Goal: Information Seeking & Learning: Learn about a topic

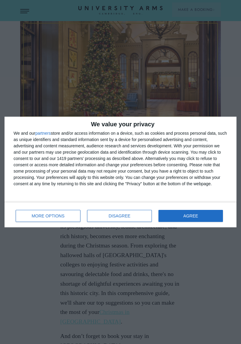
scroll to position [121, 0]
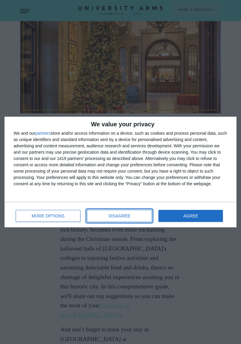
click at [128, 215] on span "DISAGREE" at bounding box center [120, 216] width 22 height 4
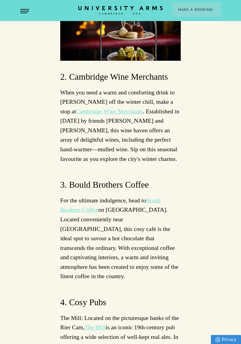
scroll to position [3489, 0]
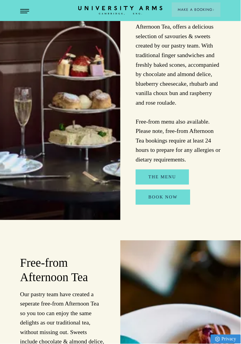
scroll to position [638, 0]
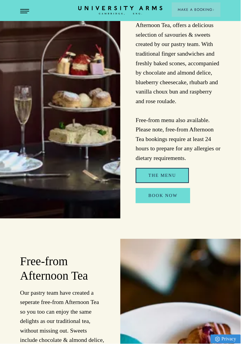
click at [185, 183] on link "The Menu" at bounding box center [162, 175] width 53 height 15
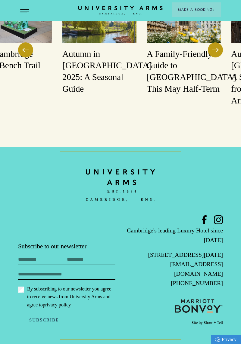
scroll to position [4694, 0]
click at [117, 43] on img at bounding box center [99, 18] width 74 height 49
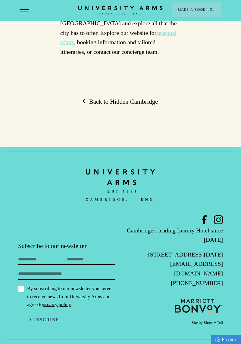
scroll to position [2185, 0]
